Goal: Transaction & Acquisition: Book appointment/travel/reservation

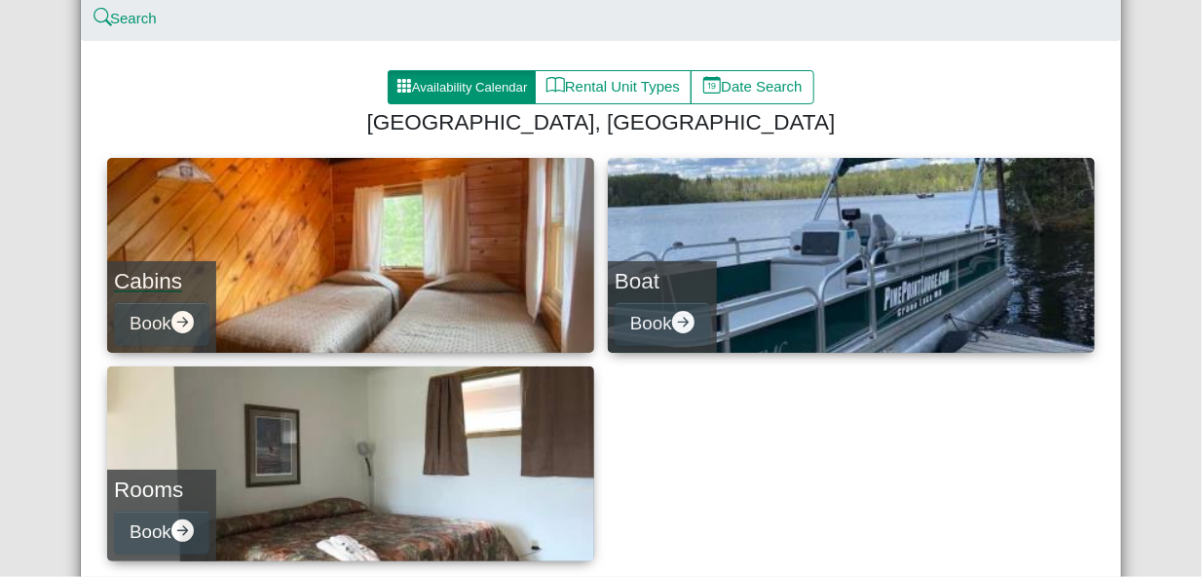
scroll to position [96, 0]
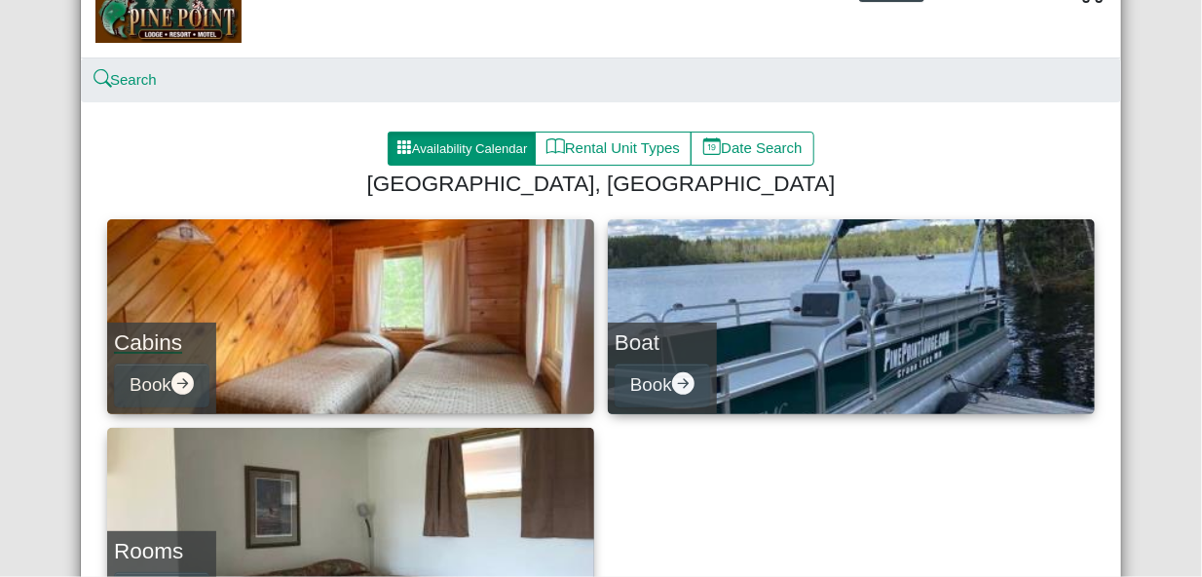
click at [411, 354] on link "Cabins Book" at bounding box center [350, 316] width 487 height 195
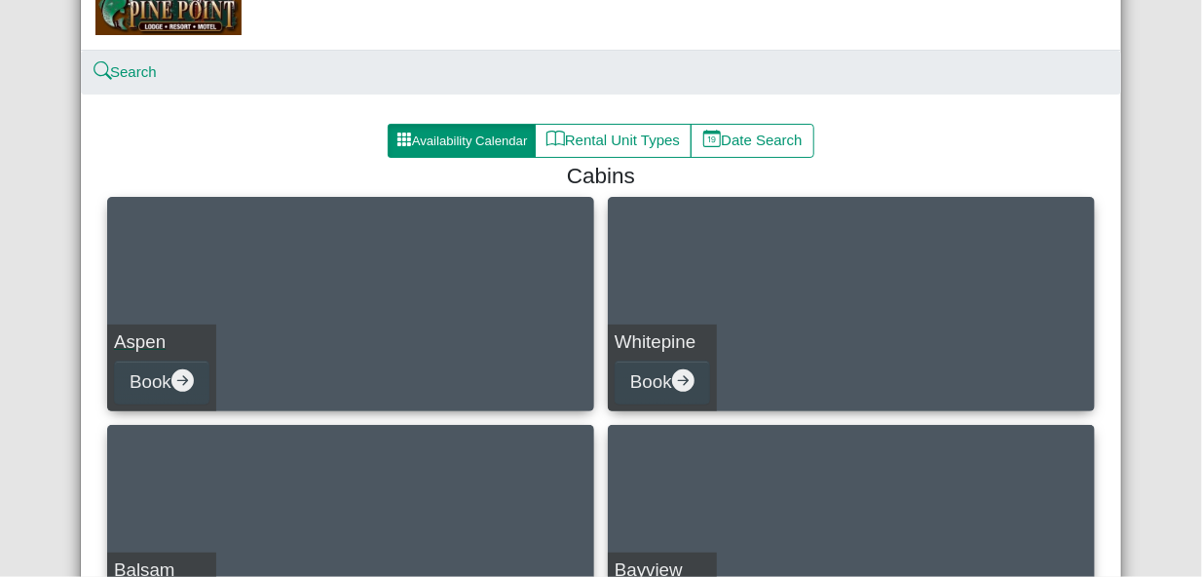
scroll to position [96, 0]
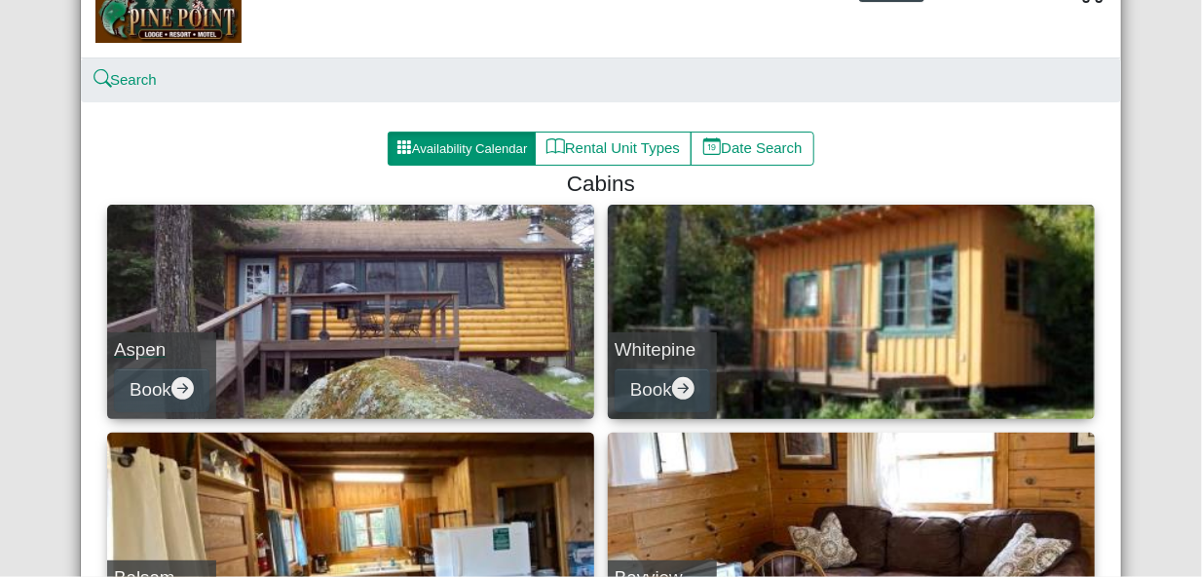
click at [388, 349] on link "Aspen Book" at bounding box center [350, 312] width 487 height 214
select select "*"
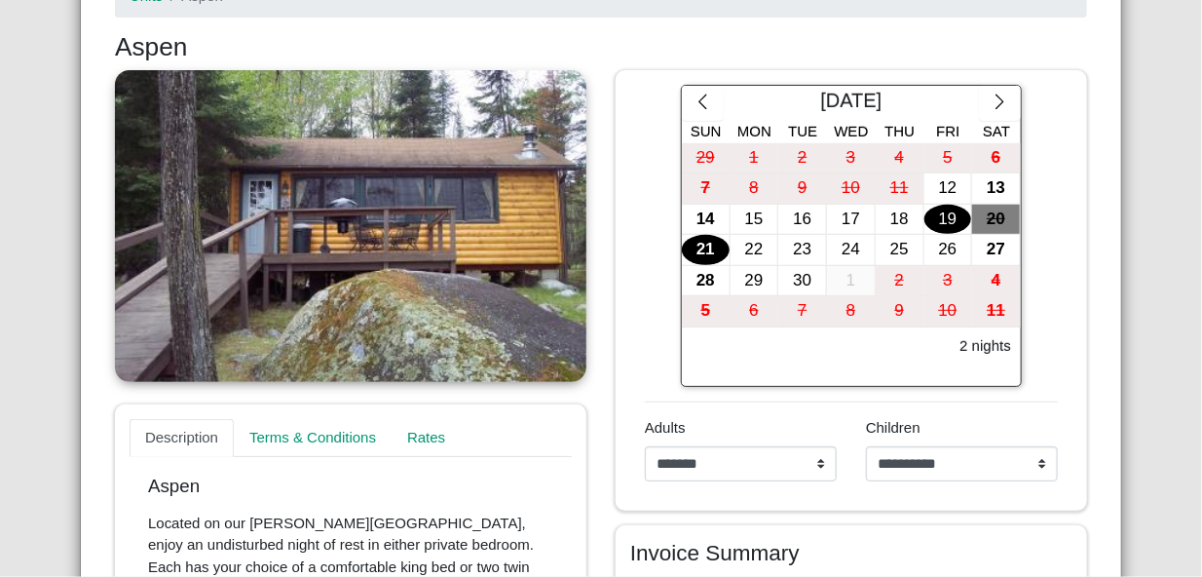
scroll to position [292, 0]
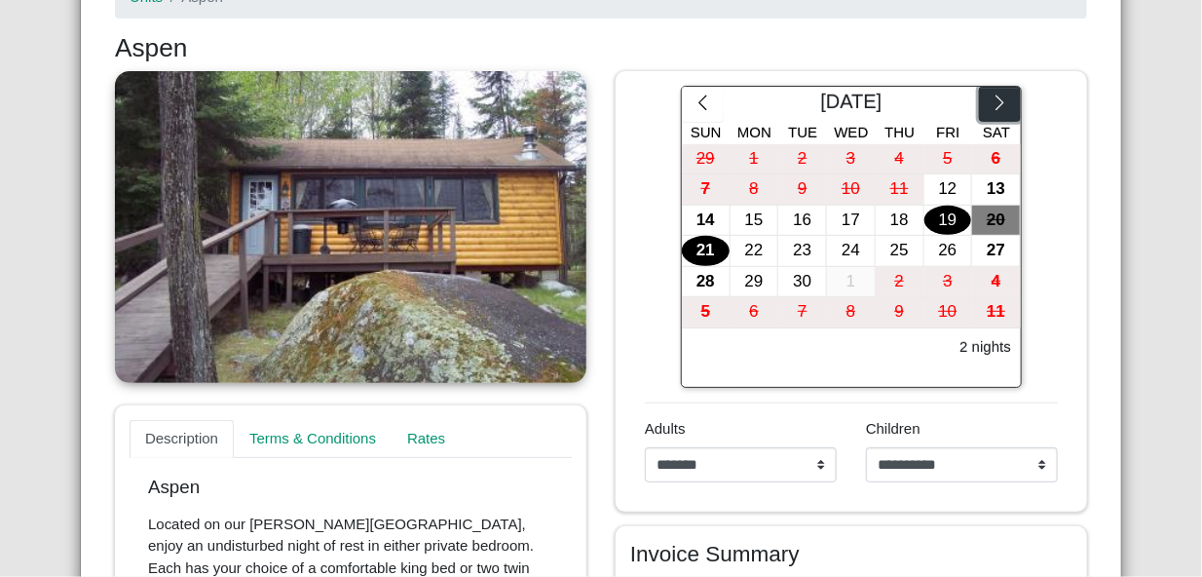
click at [989, 119] on button "button" at bounding box center [1000, 104] width 42 height 35
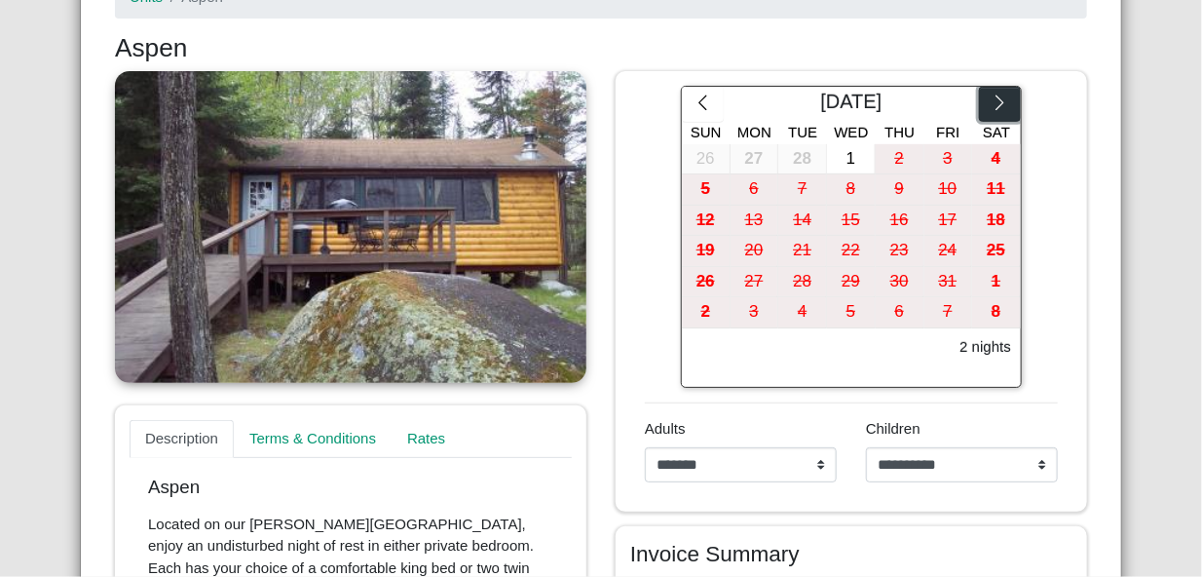
click at [989, 119] on button "button" at bounding box center [1000, 104] width 42 height 35
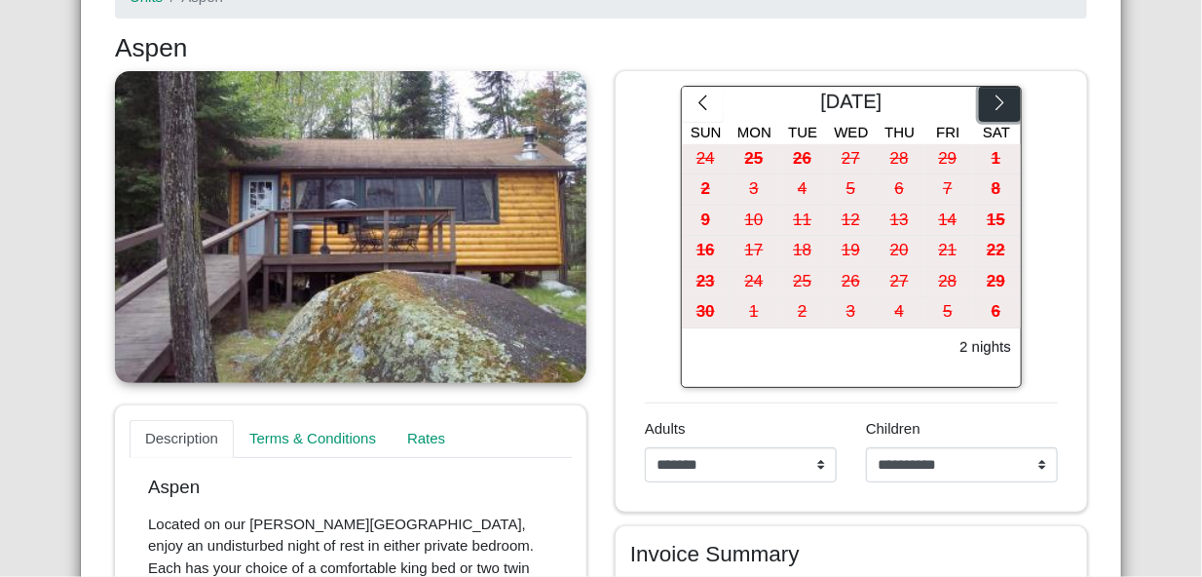
click at [989, 119] on button "button" at bounding box center [1000, 104] width 42 height 35
click at [990, 112] on icon "chevron right" at bounding box center [999, 102] width 19 height 19
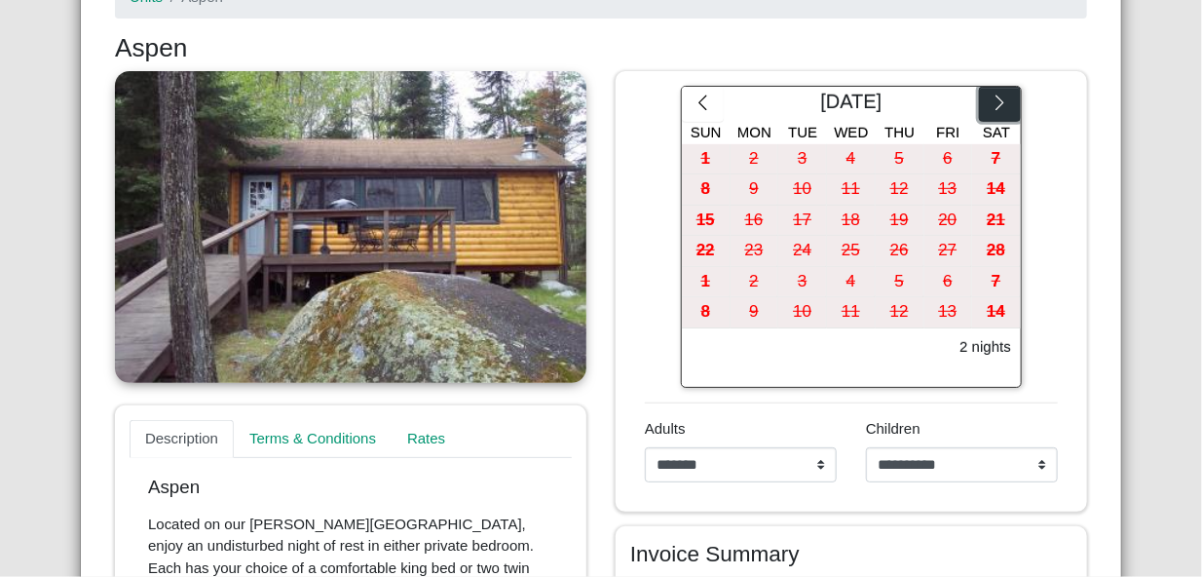
click at [990, 112] on icon "chevron right" at bounding box center [999, 102] width 19 height 19
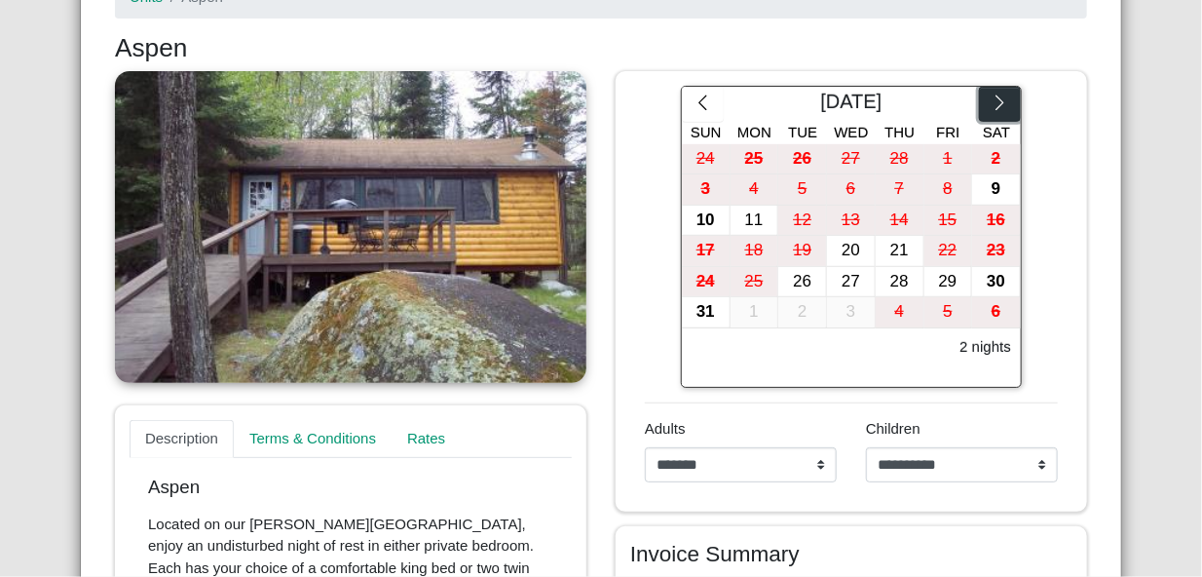
click at [990, 112] on icon "chevron right" at bounding box center [999, 102] width 19 height 19
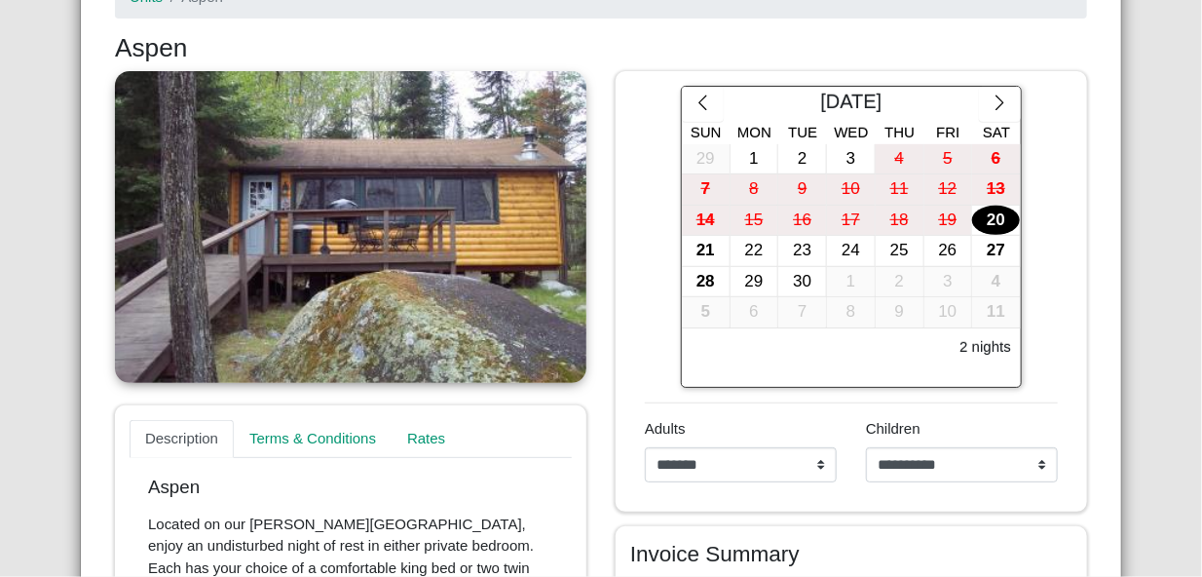
click at [991, 235] on div "20" at bounding box center [996, 220] width 48 height 30
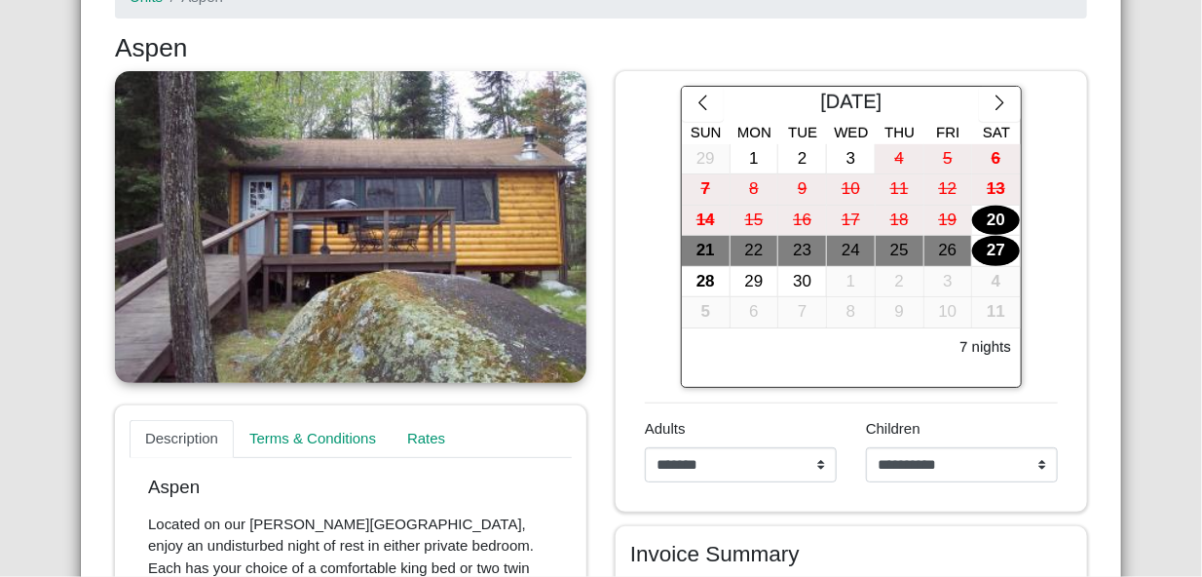
click at [992, 259] on div "27" at bounding box center [996, 251] width 48 height 30
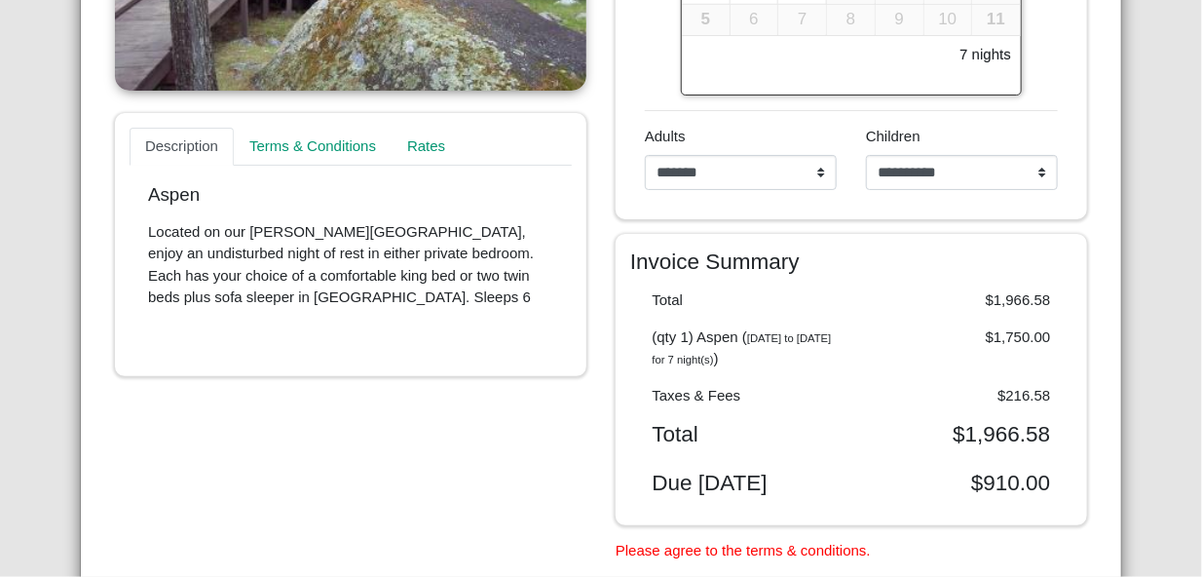
scroll to position [0, 0]
